Goal: Task Accomplishment & Management: Use online tool/utility

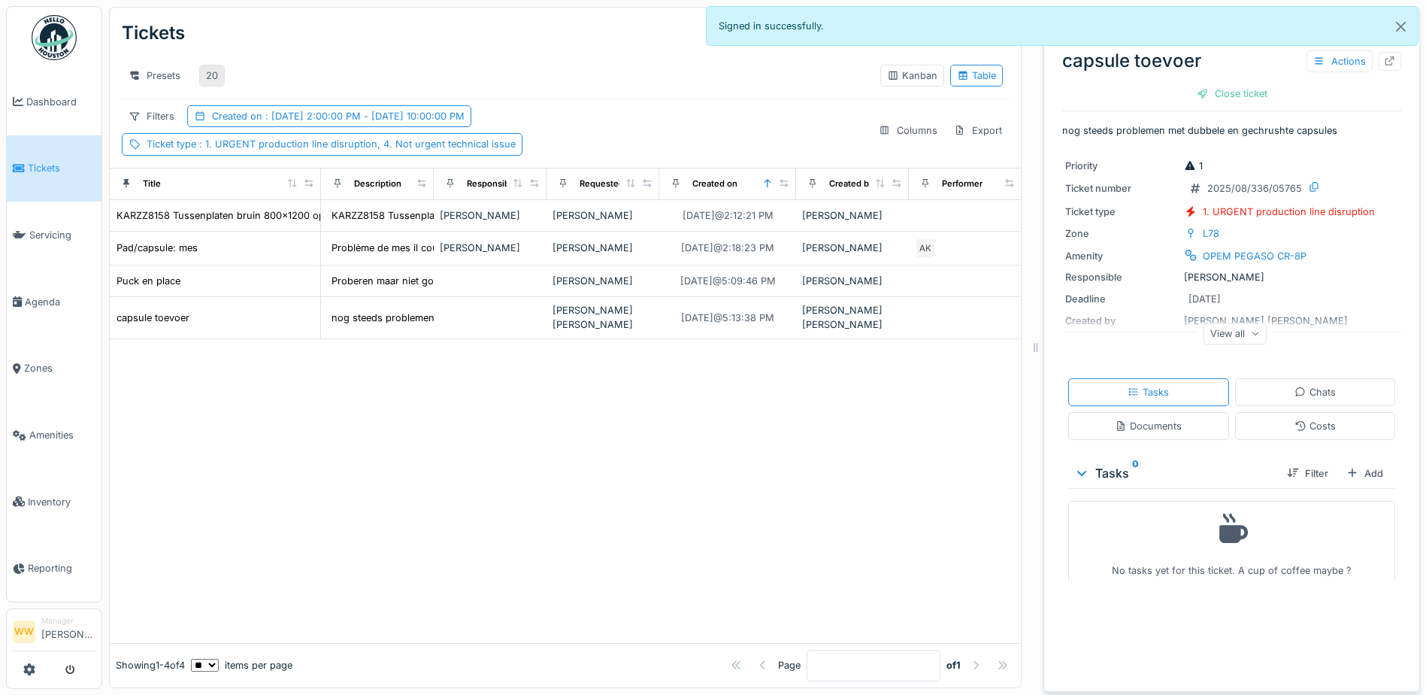
click at [214, 74] on div "20" at bounding box center [212, 75] width 12 height 14
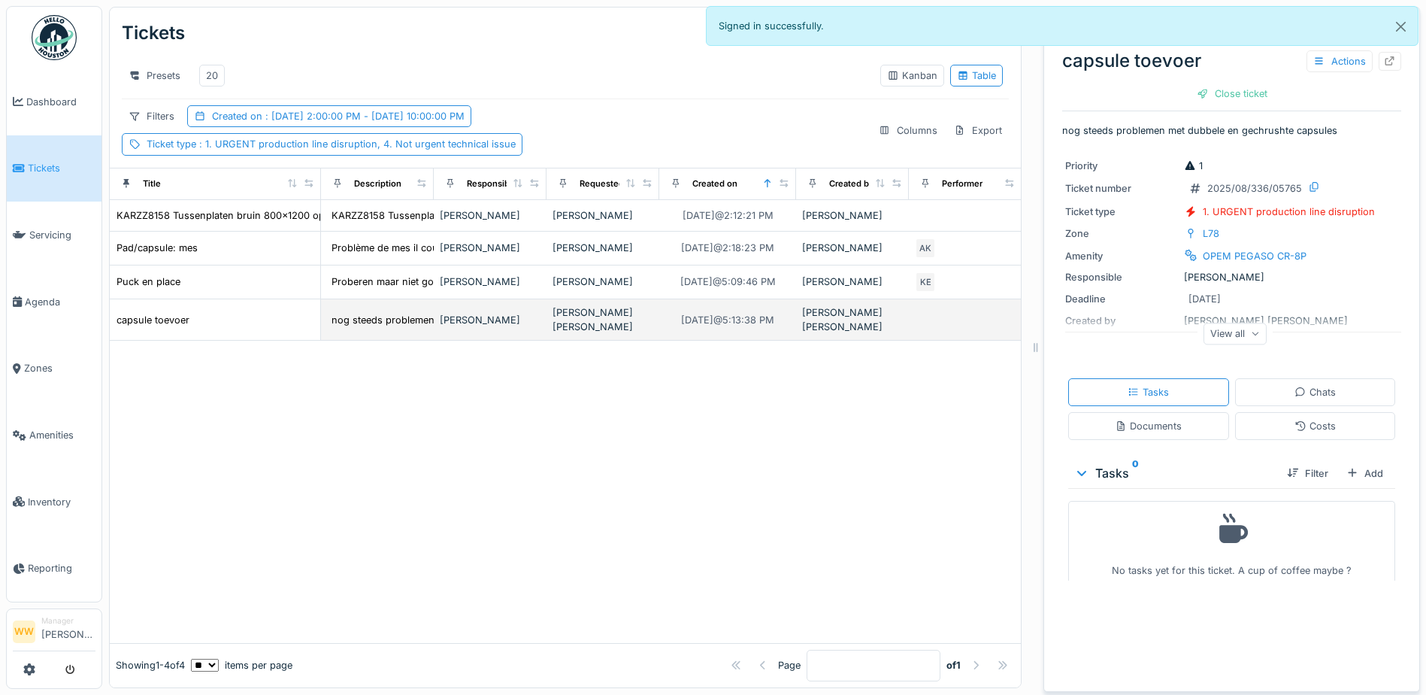
click at [558, 324] on div "[PERSON_NAME] [PERSON_NAME]" at bounding box center [603, 319] width 101 height 29
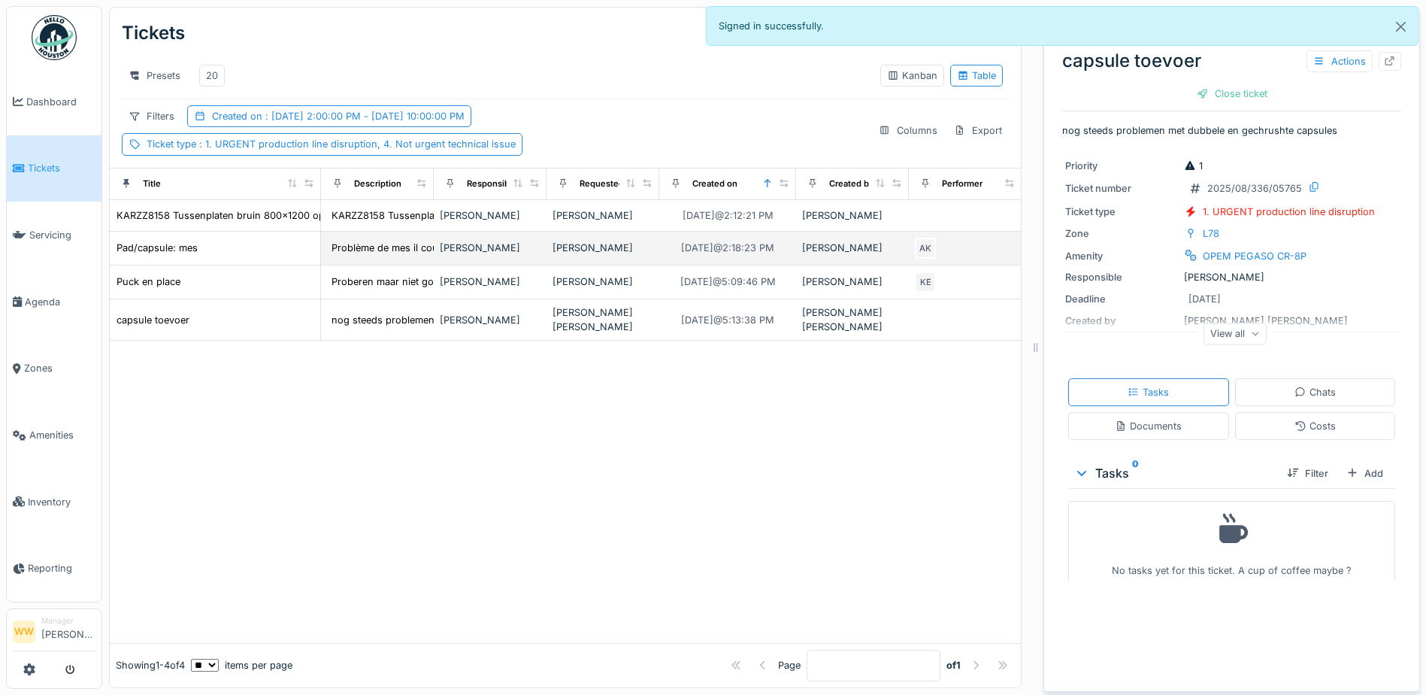
click at [596, 255] on div "[PERSON_NAME]" at bounding box center [603, 248] width 101 height 14
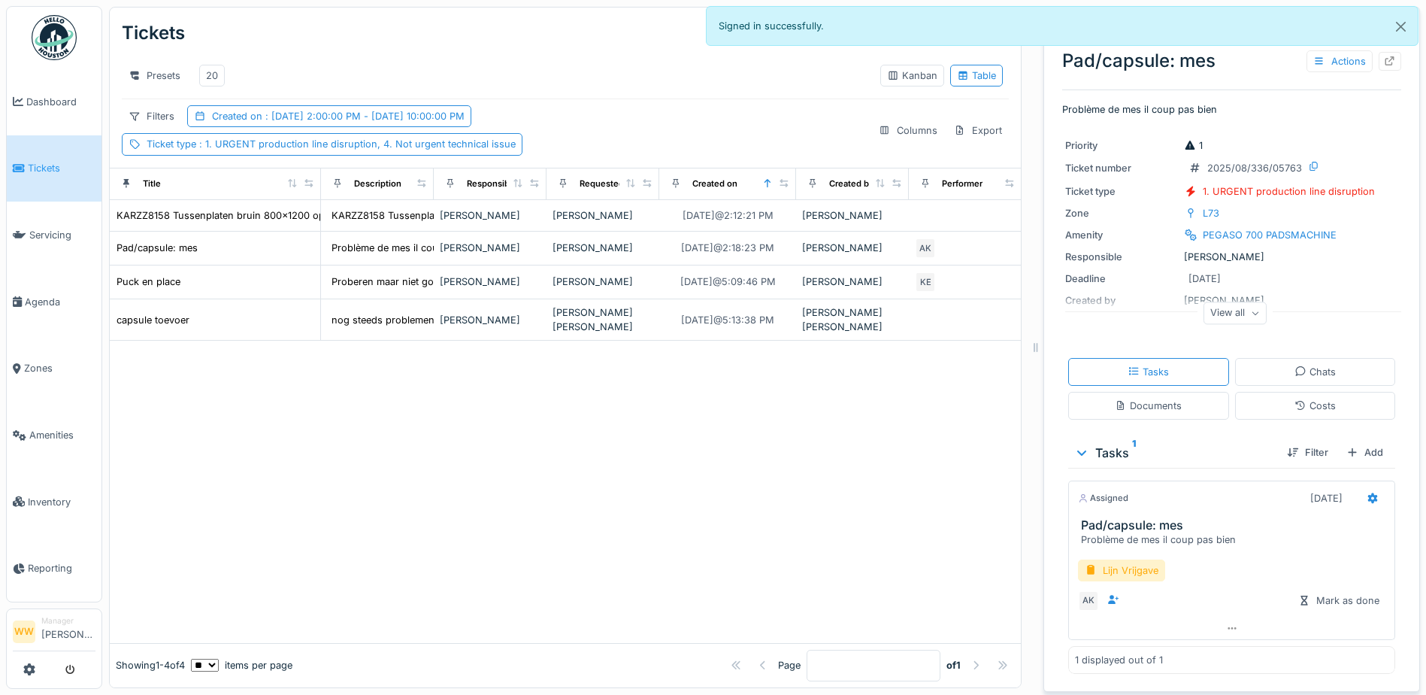
scroll to position [11, 0]
click at [1226, 623] on icon at bounding box center [1232, 628] width 12 height 10
click at [1099, 444] on div "Tasks 1" at bounding box center [1175, 453] width 201 height 18
drag, startPoint x: 1229, startPoint y: 528, endPoint x: 1164, endPoint y: 533, distance: 65.6
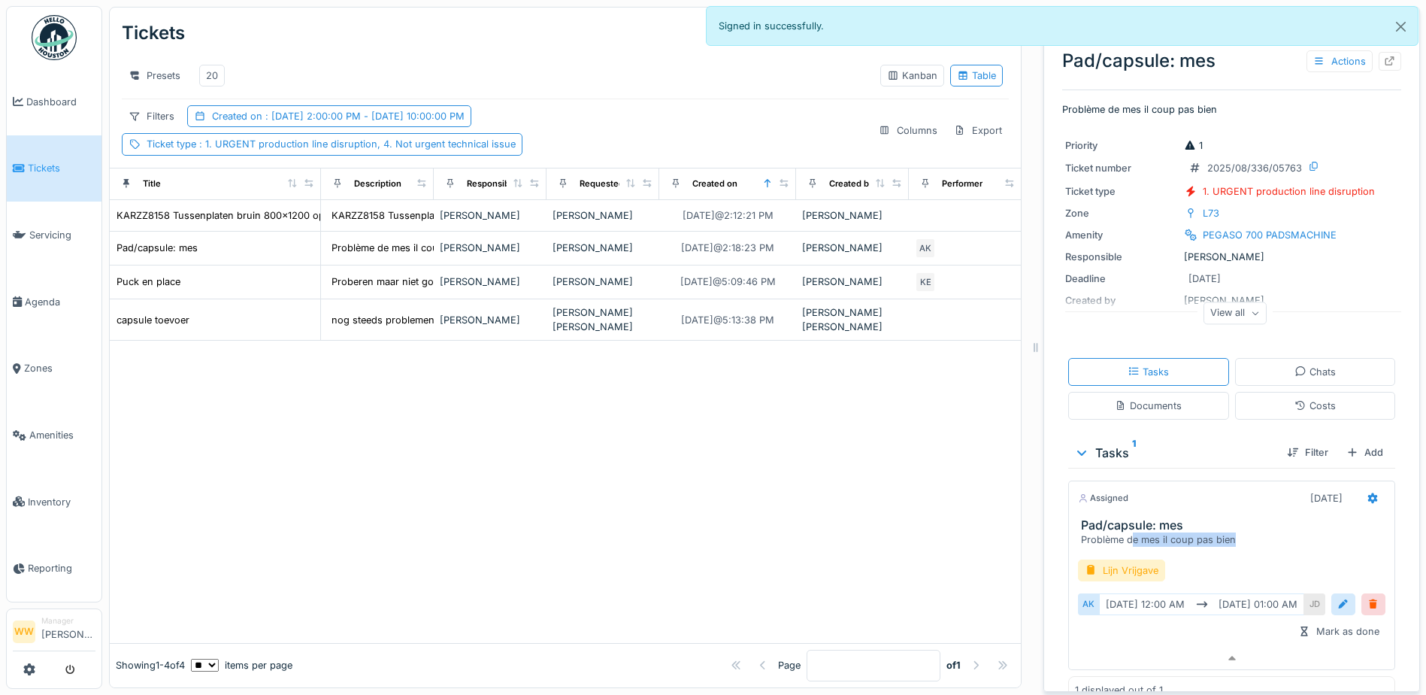
click at [1156, 533] on div "Problème de mes il coup pas bien" at bounding box center [1235, 539] width 308 height 14
drag, startPoint x: 1164, startPoint y: 533, endPoint x: 1283, endPoint y: 529, distance: 118.9
click at [1283, 532] on div "Problème de mes il coup pas bien" at bounding box center [1235, 539] width 308 height 14
